Goal: Navigation & Orientation: Find specific page/section

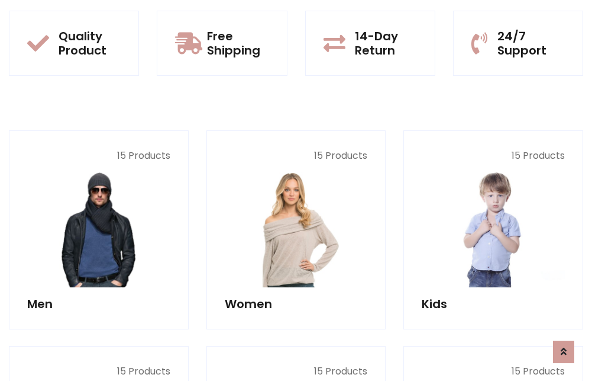
scroll to position [1026, 0]
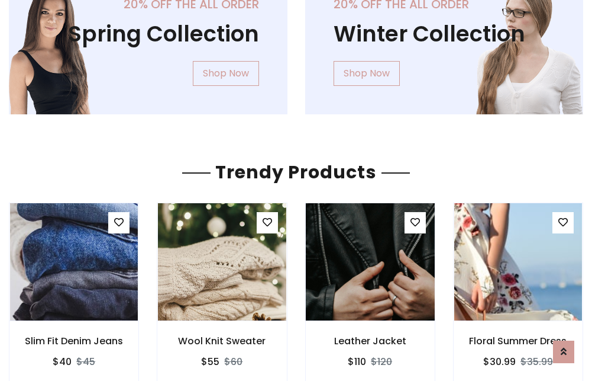
click at [370, 262] on img at bounding box center [371, 262] width 154 height 284
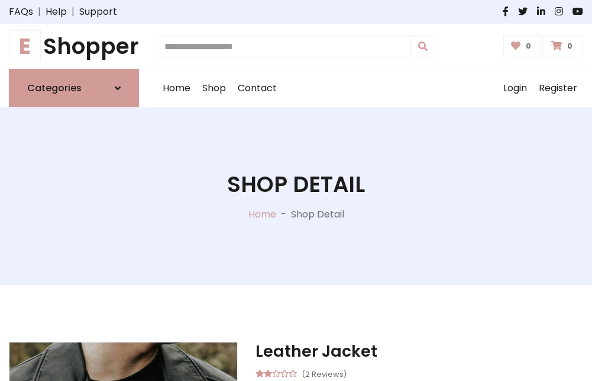
click at [74, 46] on h1 "E Shopper" at bounding box center [74, 46] width 130 height 26
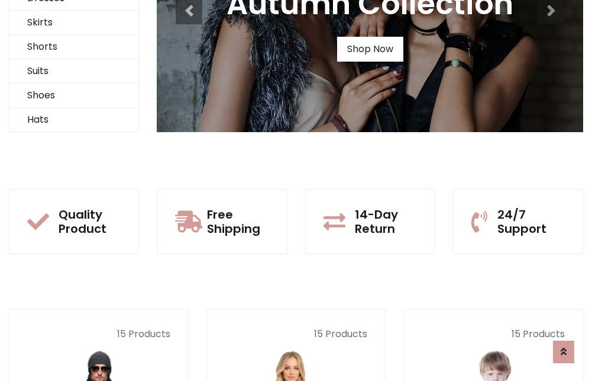
scroll to position [114, 0]
